Goal: Navigation & Orientation: Understand site structure

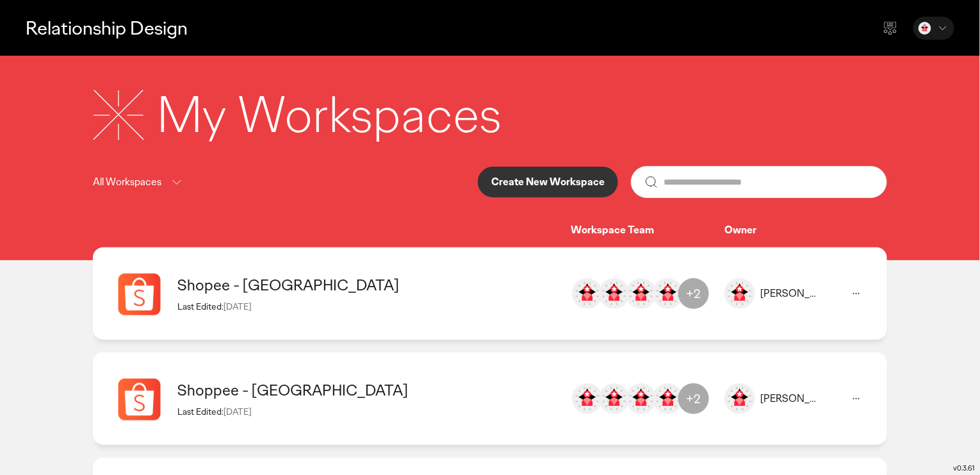
click at [585, 182] on p "Create New Workspace" at bounding box center [547, 182] width 113 height 10
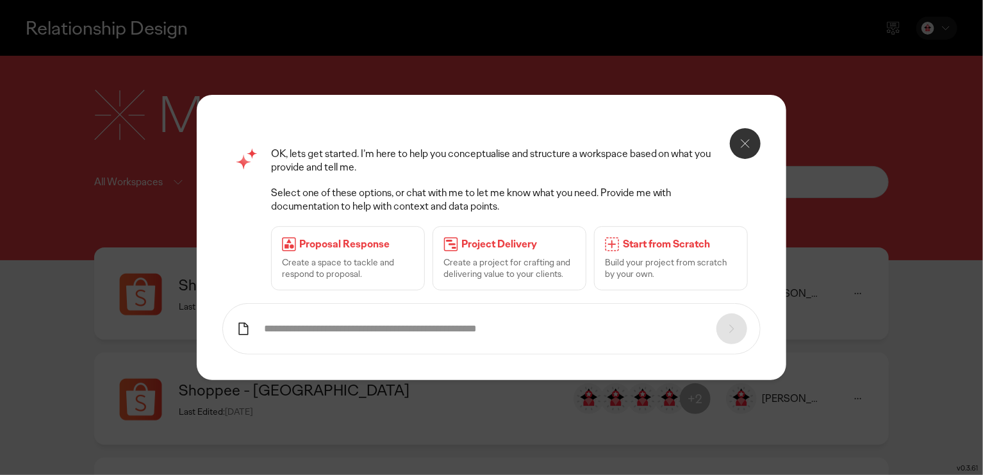
click at [746, 143] on icon at bounding box center [745, 144] width 8 height 8
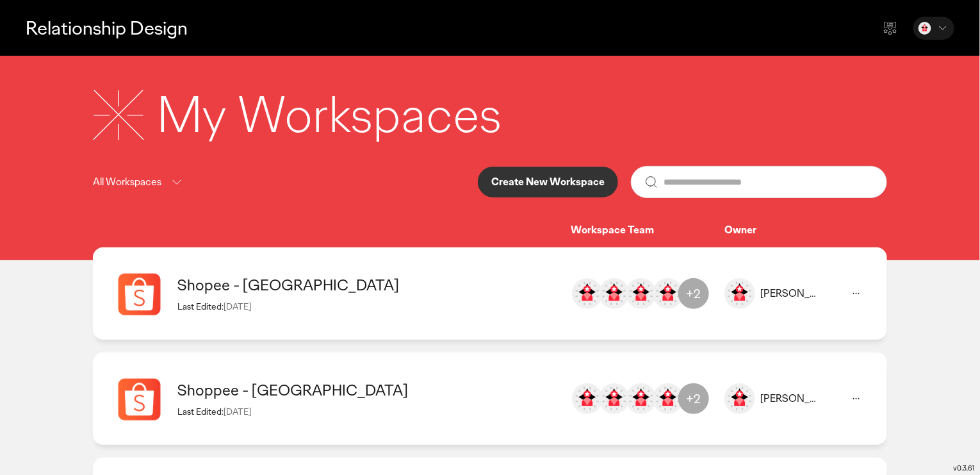
click at [354, 294] on div "Shopee - [GEOGRAPHIC_DATA]" at bounding box center [367, 285] width 380 height 20
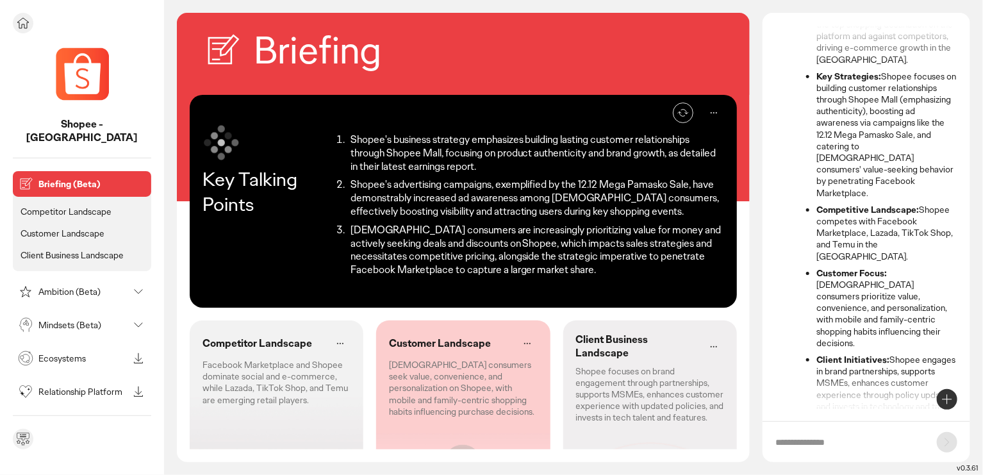
click at [71, 281] on div "Ambition (Beta)" at bounding box center [71, 291] width 113 height 20
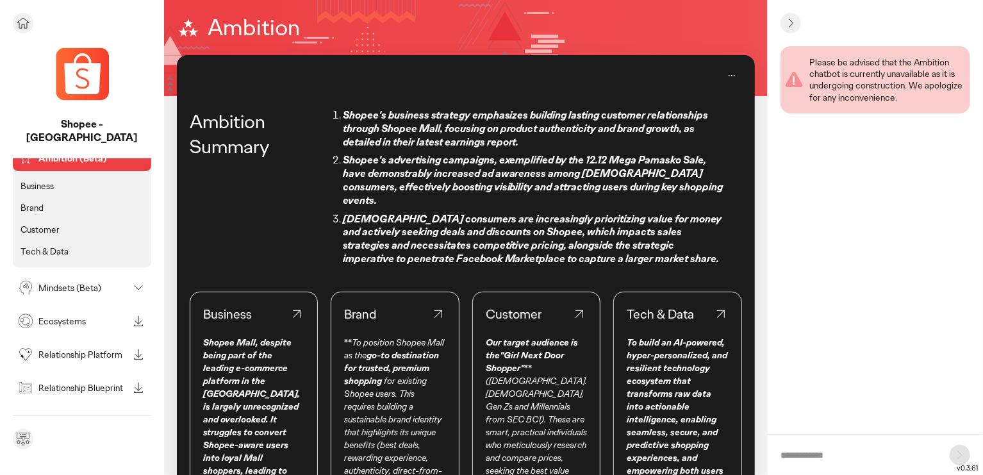
scroll to position [86, 0]
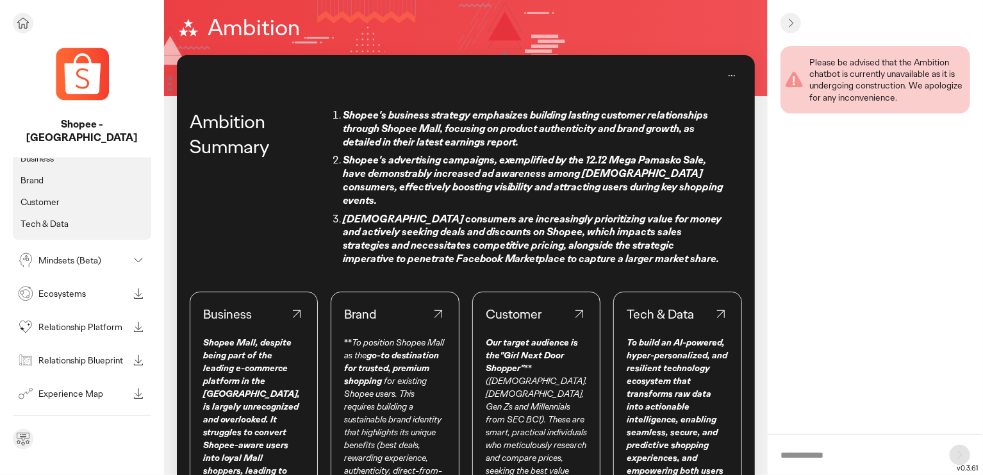
click at [78, 256] on p "Mindsets (Beta)" at bounding box center [83, 260] width 90 height 9
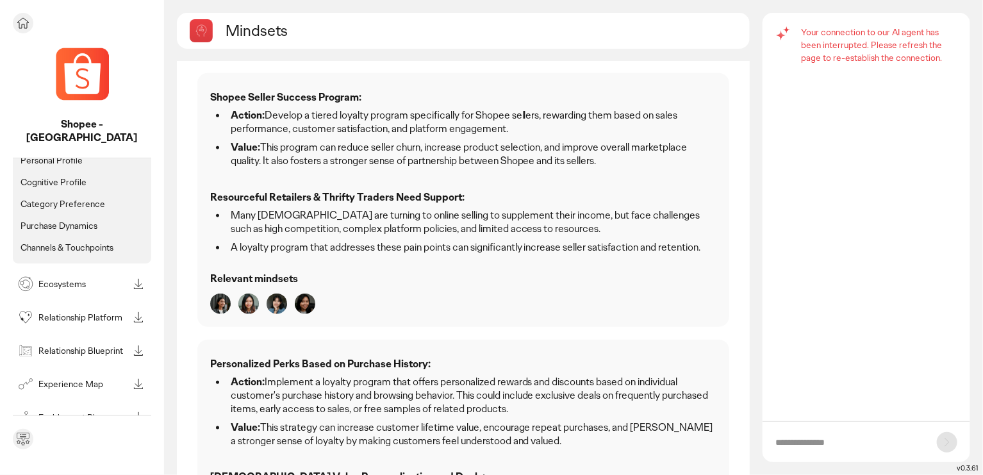
scroll to position [142, 0]
click at [77, 274] on div "Ecosystems" at bounding box center [71, 282] width 113 height 20
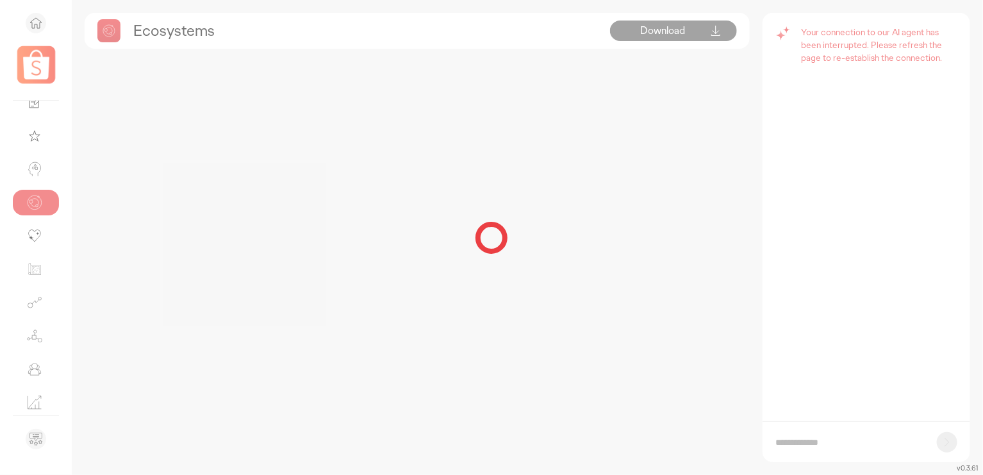
scroll to position [22, 0]
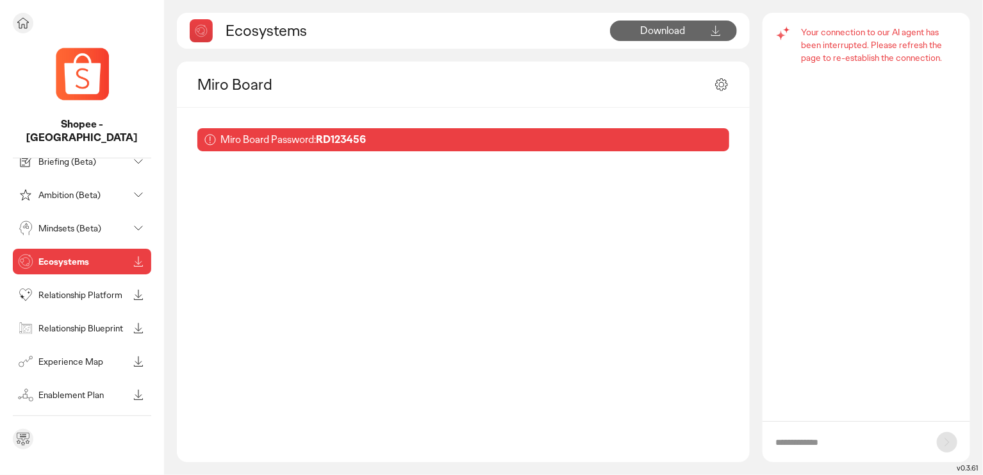
click at [76, 323] on p "Relationship Blueprint" at bounding box center [83, 327] width 90 height 9
